Goal: Information Seeking & Learning: Learn about a topic

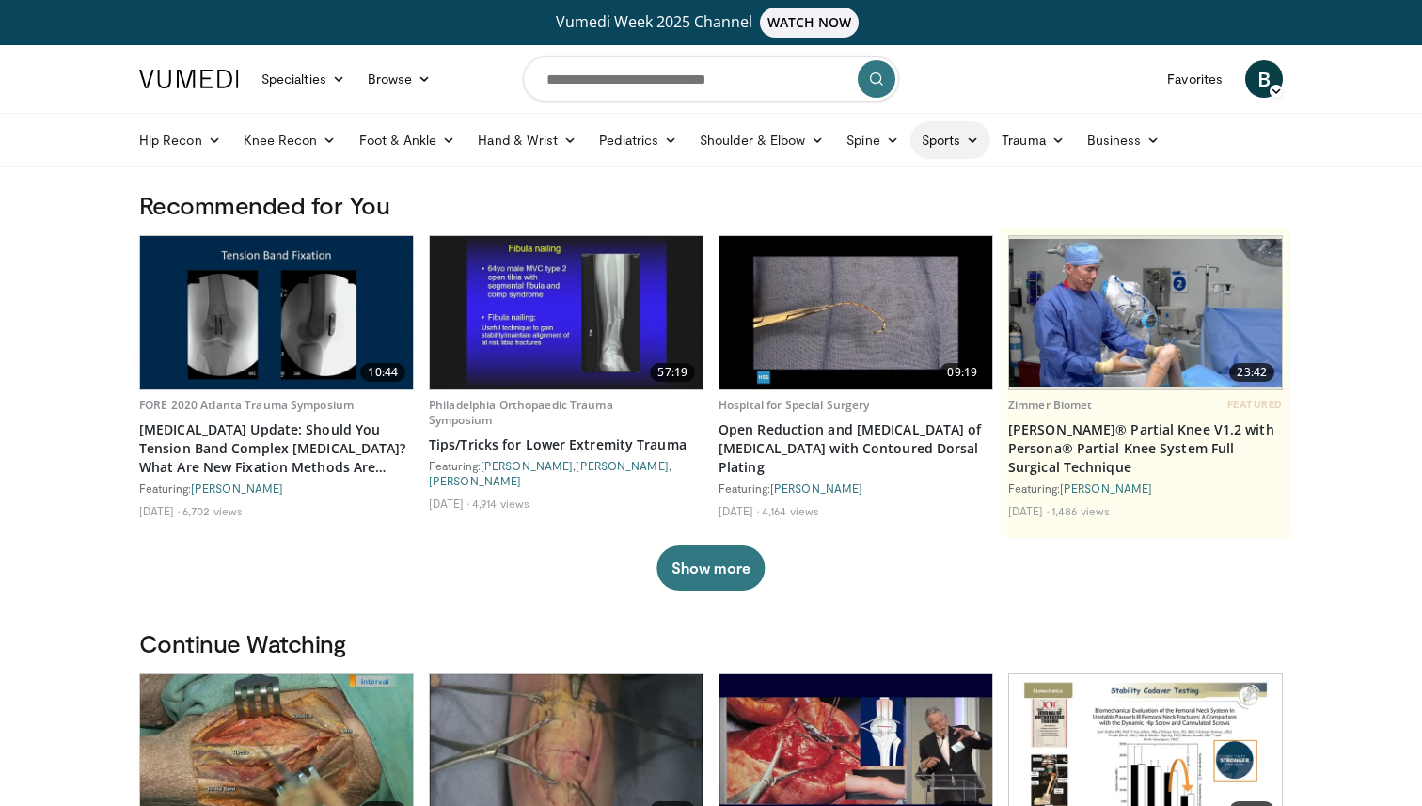
click at [958, 150] on link "Sports" at bounding box center [951, 140] width 81 height 38
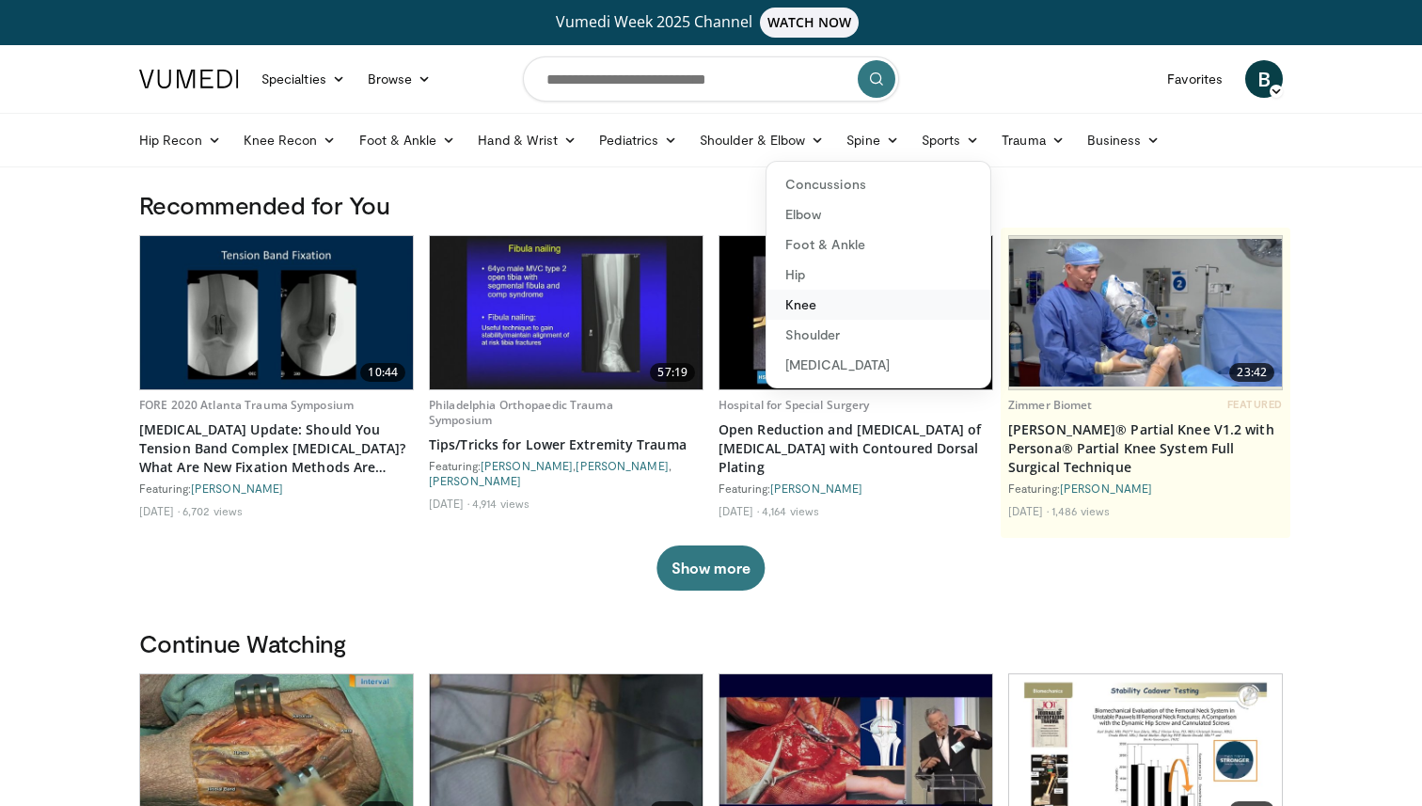
click at [881, 310] on link "Knee" at bounding box center [879, 305] width 224 height 30
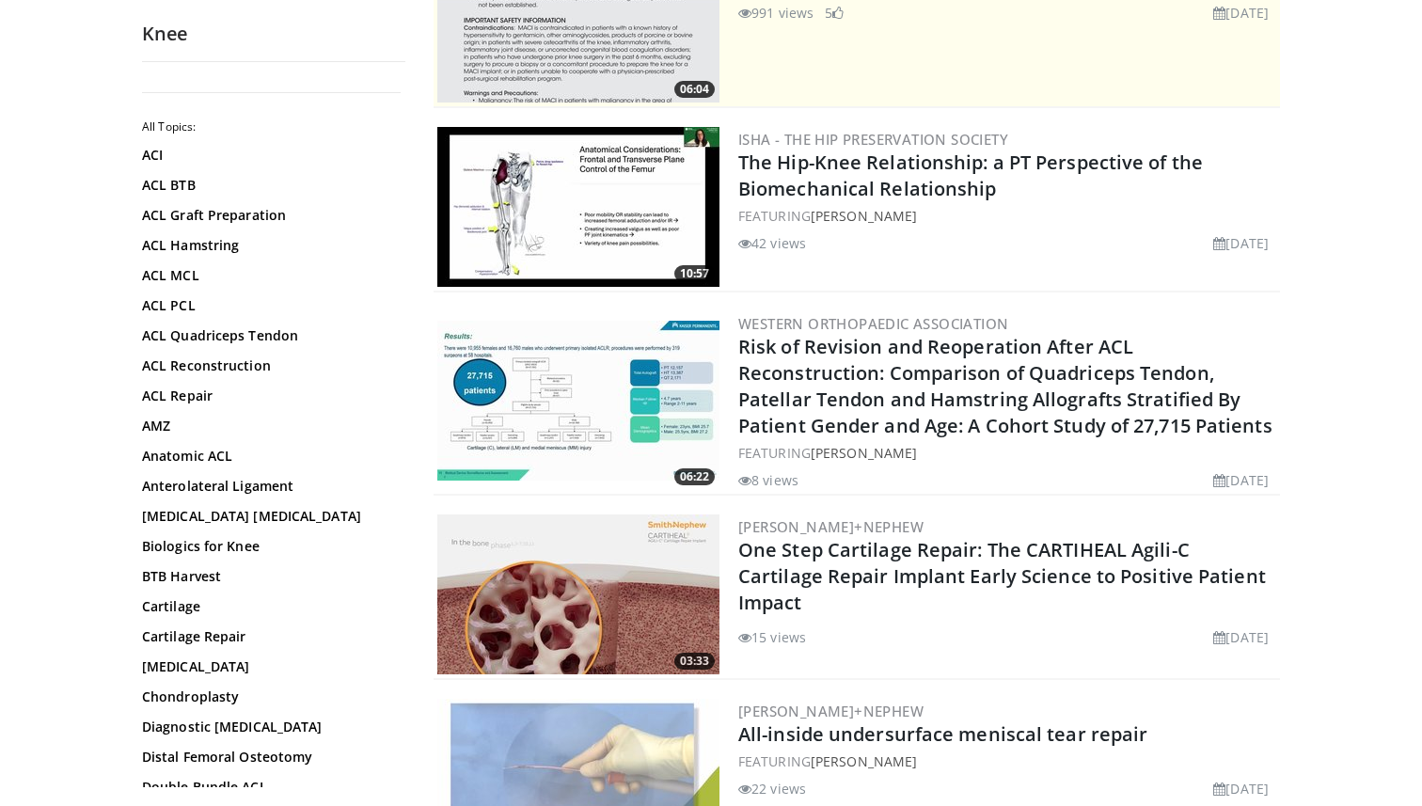
scroll to position [320, 0]
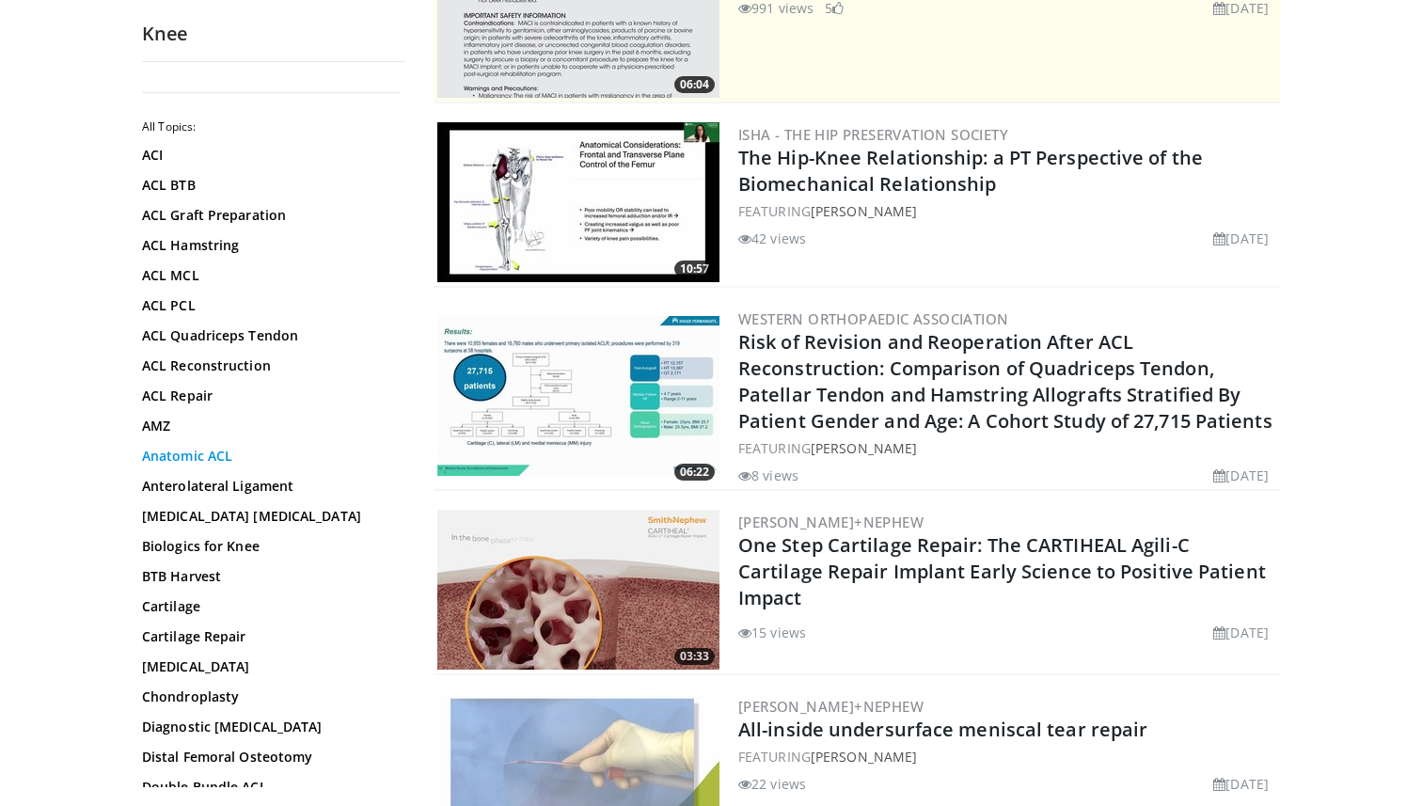
click at [207, 448] on link "Anatomic ACL" at bounding box center [269, 456] width 254 height 19
